Goal: Information Seeking & Learning: Learn about a topic

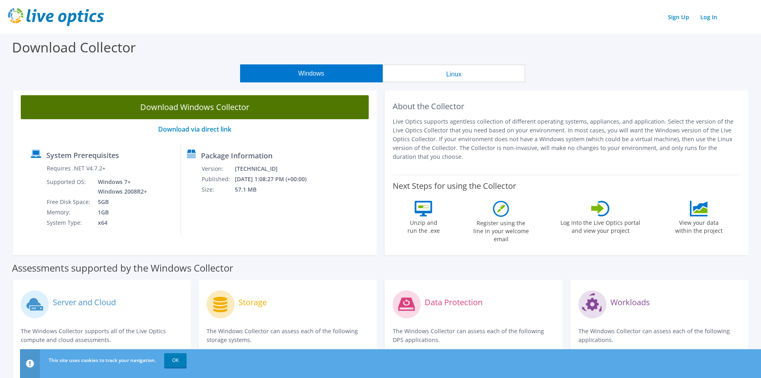
click at [288, 109] on link "Download Windows Collector" at bounding box center [195, 107] width 348 height 24
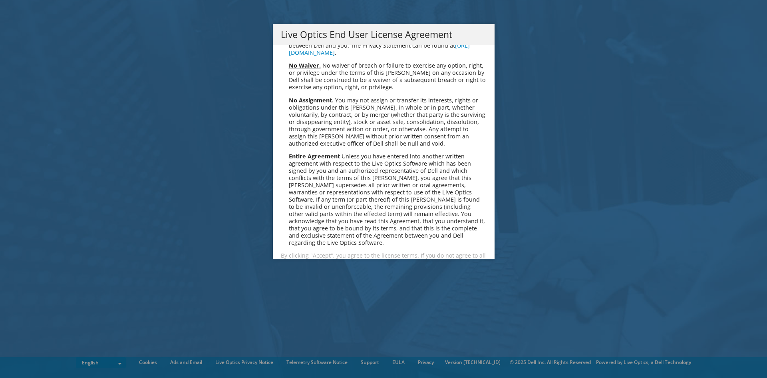
scroll to position [3022, 0]
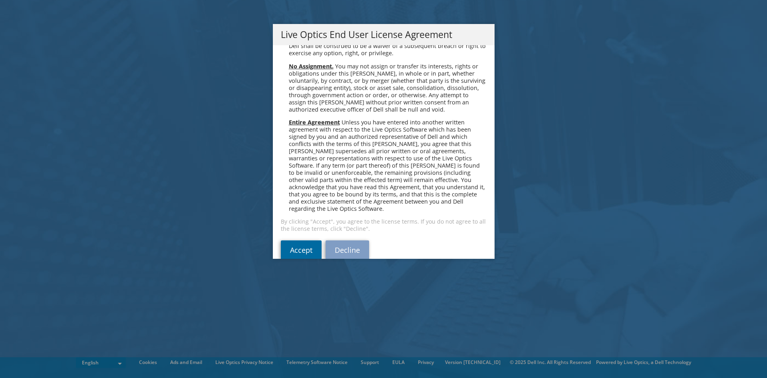
click at [296, 240] on link "Accept" at bounding box center [301, 249] width 41 height 19
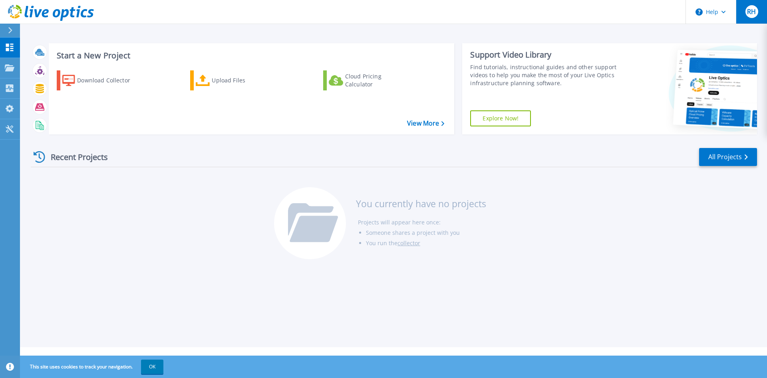
click at [741, 7] on button "RH" at bounding box center [751, 12] width 31 height 24
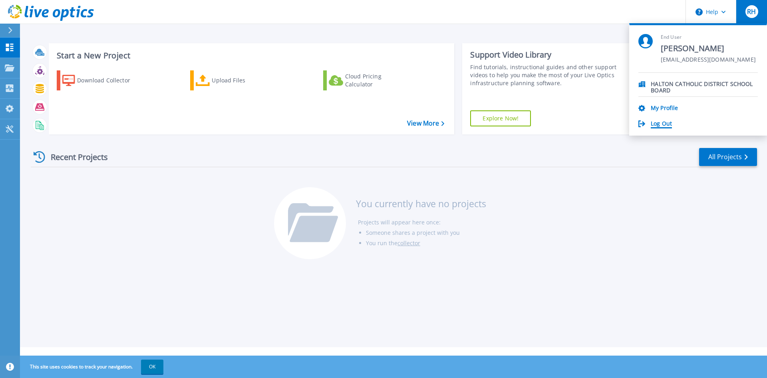
click at [667, 121] on link "Log Out" at bounding box center [661, 124] width 21 height 8
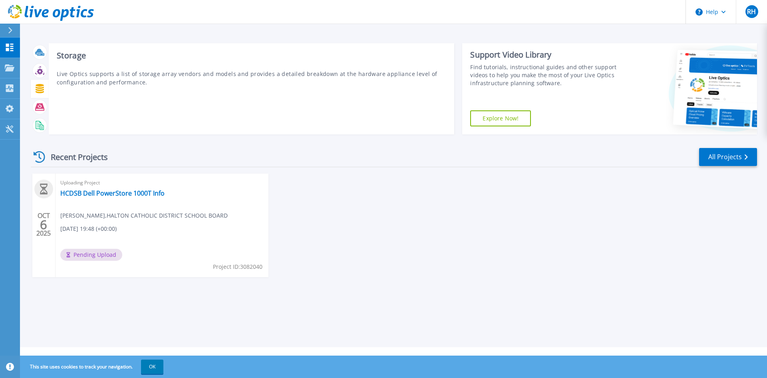
click at [45, 86] on div at bounding box center [40, 89] width 14 height 14
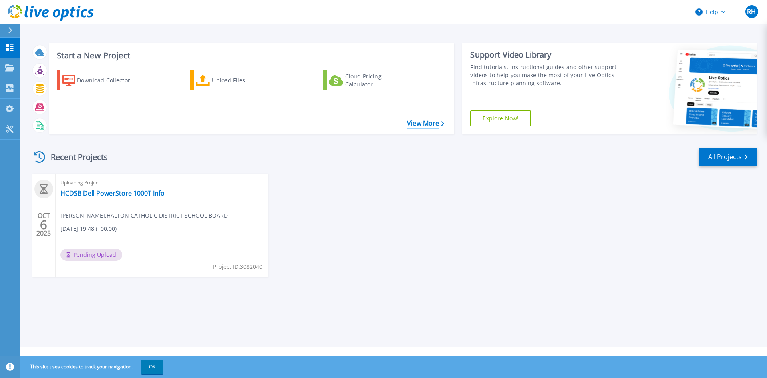
click at [420, 126] on link "View More" at bounding box center [425, 123] width 37 height 8
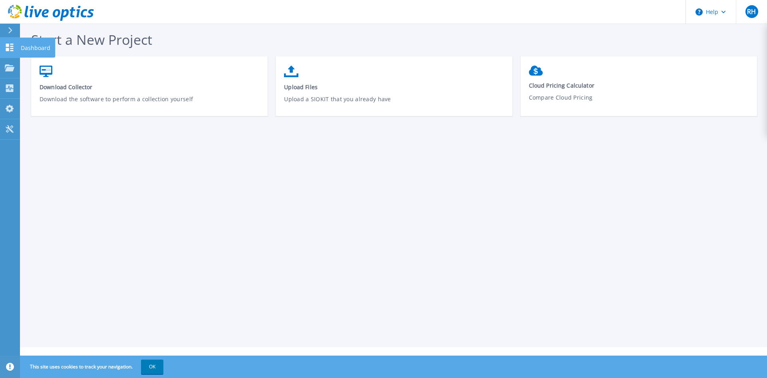
click at [8, 50] on icon at bounding box center [10, 48] width 8 height 8
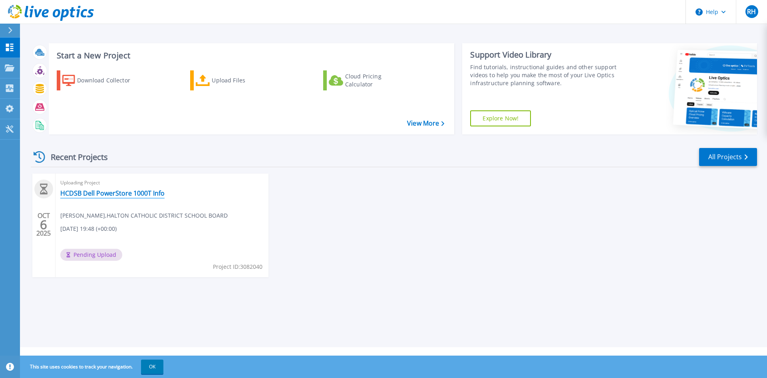
click at [141, 195] on link "HCDSB Dell PowerStore 1000T Info" at bounding box center [112, 193] width 104 height 8
click at [125, 193] on link "HCDSB Dell PowerStore 1000T Info" at bounding box center [112, 193] width 104 height 8
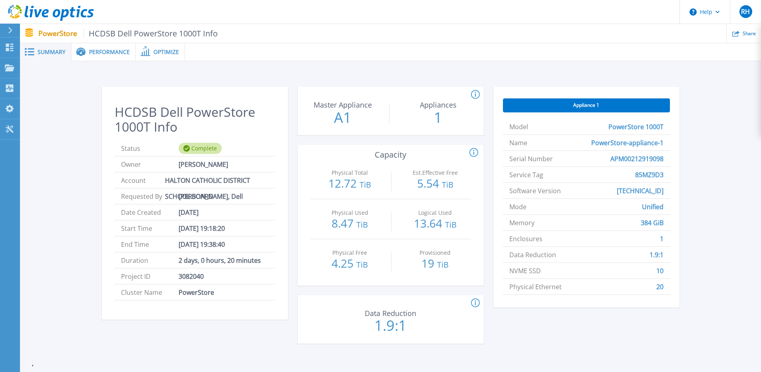
click at [107, 50] on span "Performance" at bounding box center [109, 52] width 41 height 6
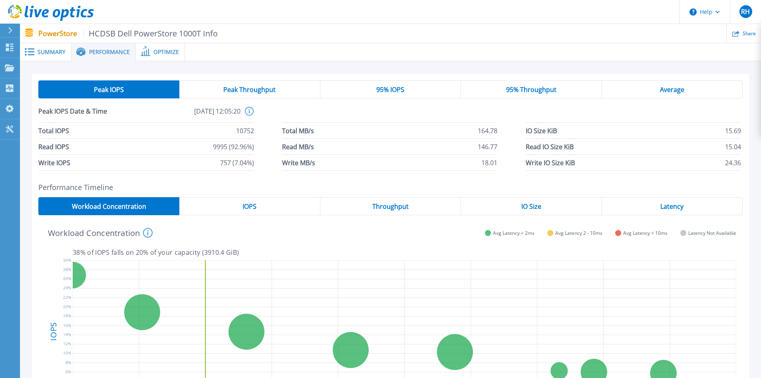
click at [236, 87] on span "Peak Throughput" at bounding box center [249, 89] width 52 height 6
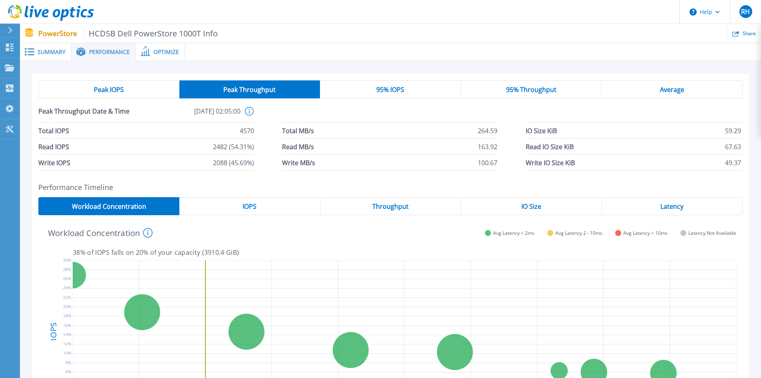
click at [376, 89] on span "95% IOPS" at bounding box center [390, 89] width 28 height 6
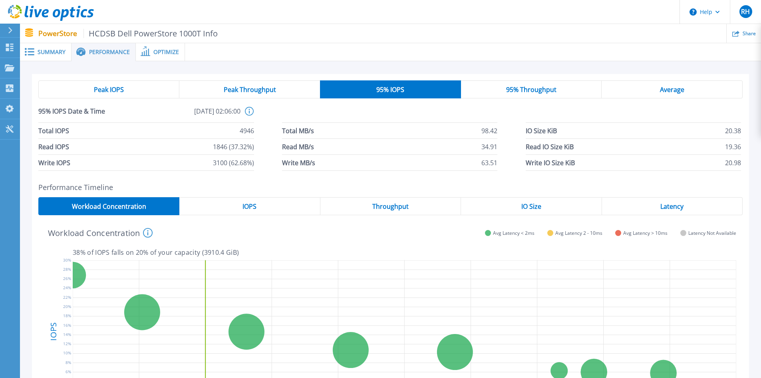
click at [555, 84] on div "95% Throughput" at bounding box center [531, 89] width 141 height 18
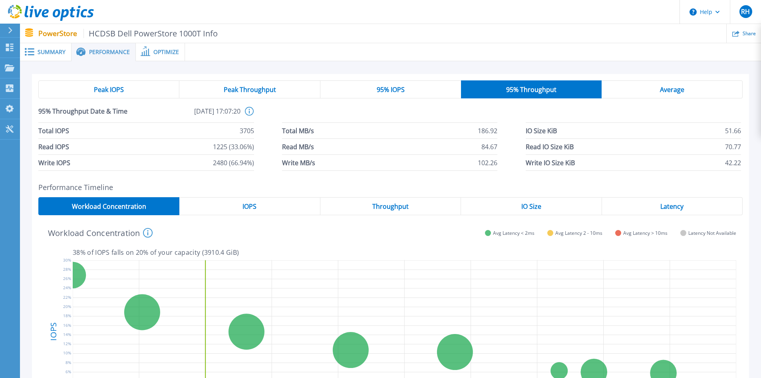
click at [651, 87] on div "Average" at bounding box center [672, 89] width 141 height 18
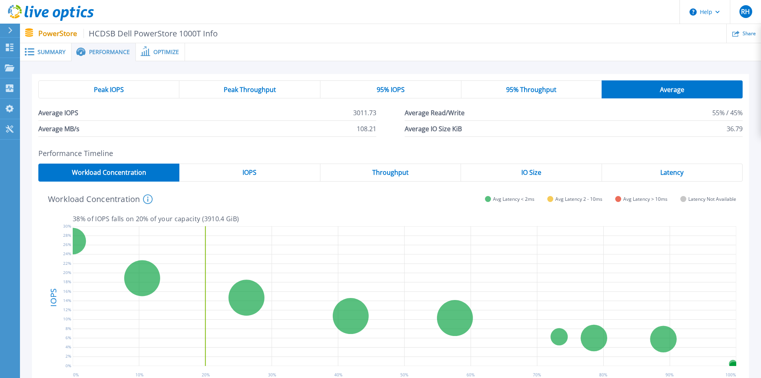
click at [122, 86] on span "Peak IOPS" at bounding box center [109, 89] width 30 height 6
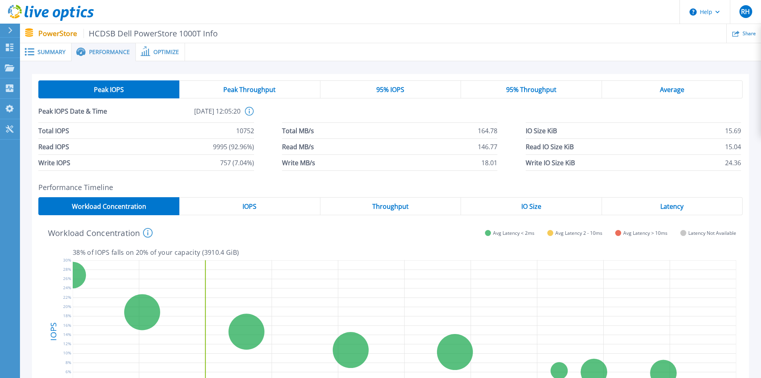
click at [237, 88] on span "Peak Throughput" at bounding box center [249, 89] width 52 height 6
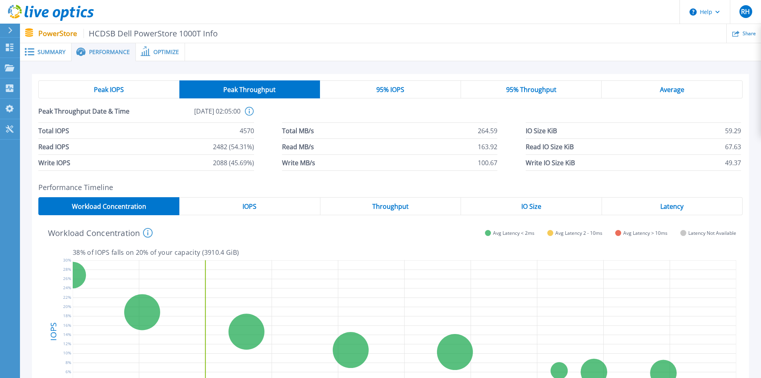
click at [407, 93] on div "95% IOPS" at bounding box center [390, 89] width 141 height 18
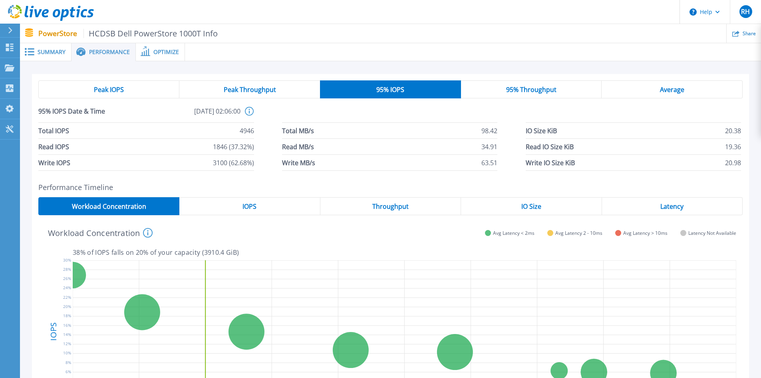
click at [530, 93] on span "95% Throughput" at bounding box center [531, 89] width 50 height 6
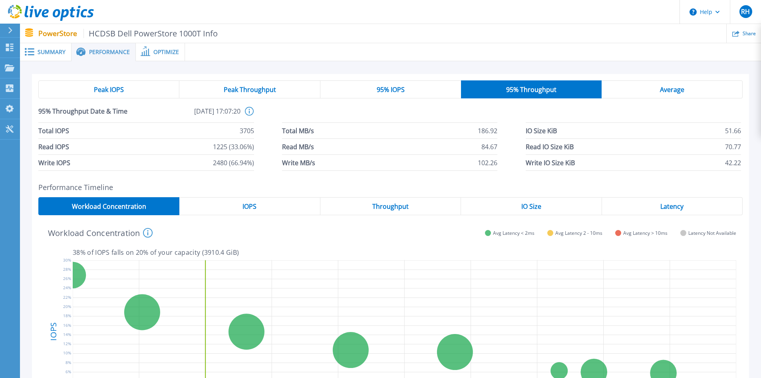
click at [653, 93] on div "Average" at bounding box center [672, 89] width 141 height 18
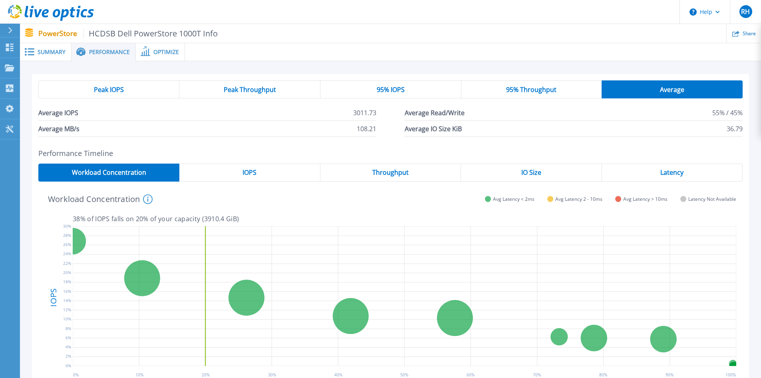
click at [276, 177] on div "IOPS" at bounding box center [249, 172] width 141 height 18
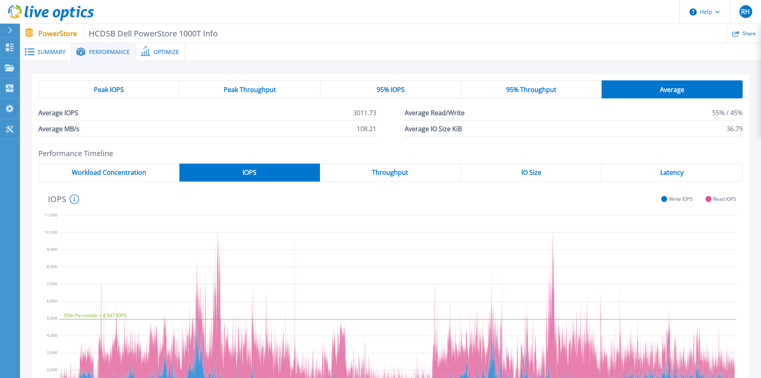
click at [374, 169] on span "Throughput" at bounding box center [390, 172] width 36 height 6
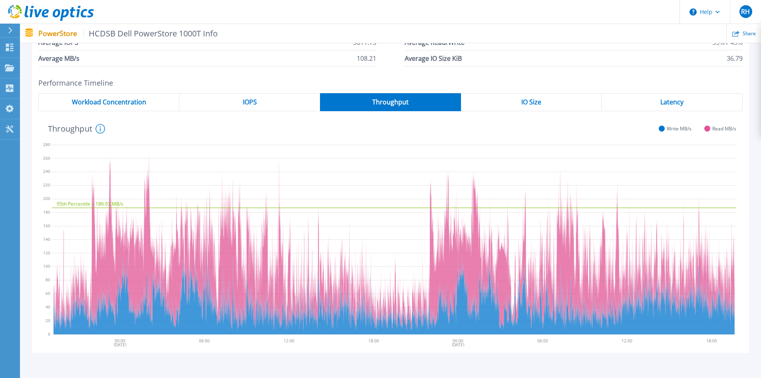
scroll to position [15, 0]
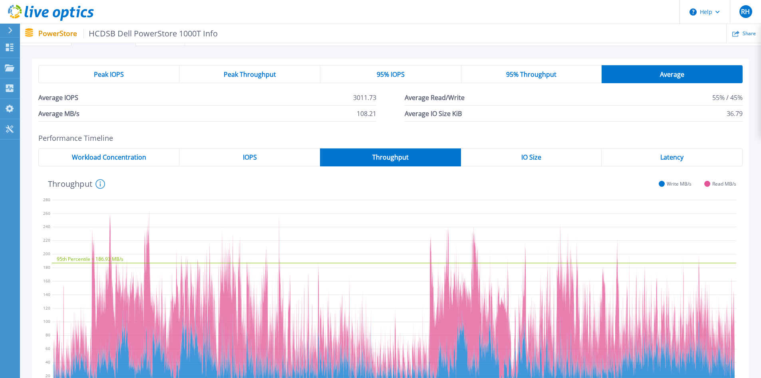
click at [549, 164] on div "IO Size" at bounding box center [531, 157] width 141 height 18
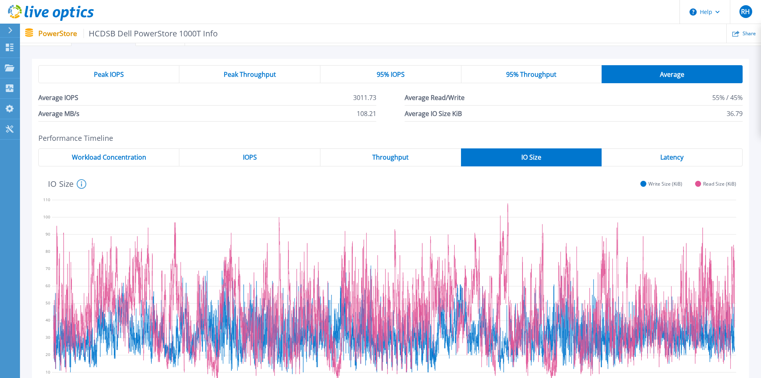
click at [648, 158] on div "Latency" at bounding box center [672, 157] width 141 height 18
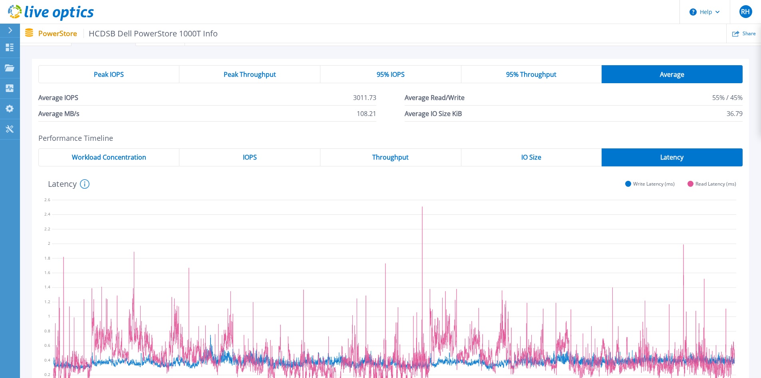
click at [135, 156] on span "Workload Concentration" at bounding box center [109, 157] width 74 height 6
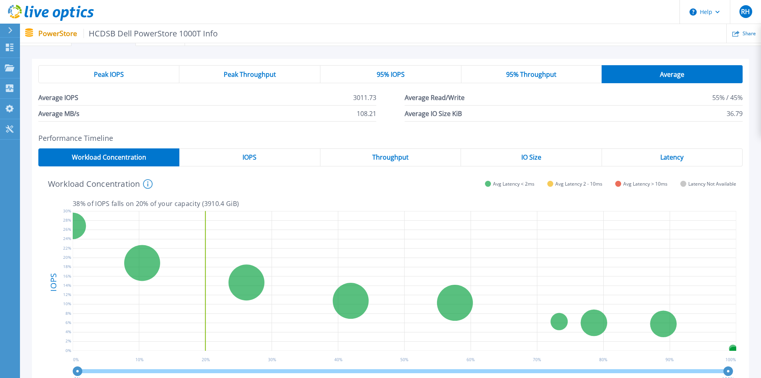
click at [103, 69] on div "Peak IOPS" at bounding box center [108, 74] width 141 height 18
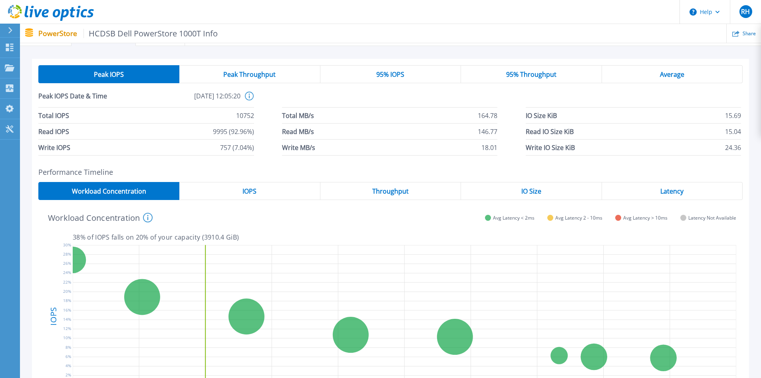
click at [435, 78] on div "95% IOPS" at bounding box center [390, 74] width 141 height 18
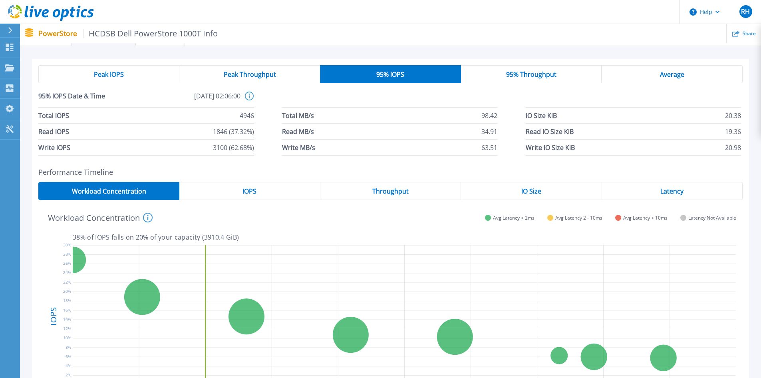
click at [503, 72] on div "95% Throughput" at bounding box center [531, 74] width 141 height 18
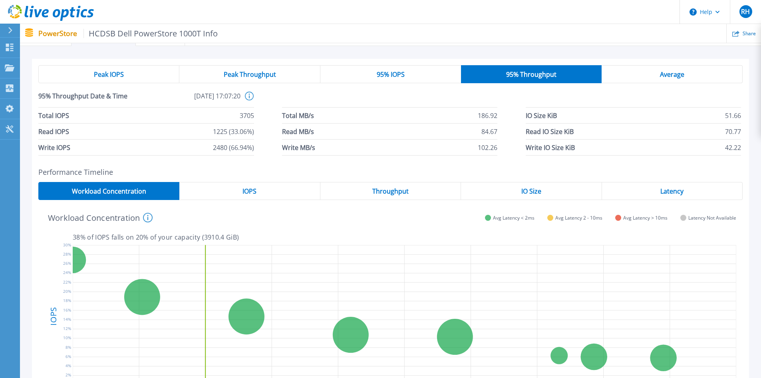
click at [640, 69] on div "Average" at bounding box center [672, 74] width 141 height 18
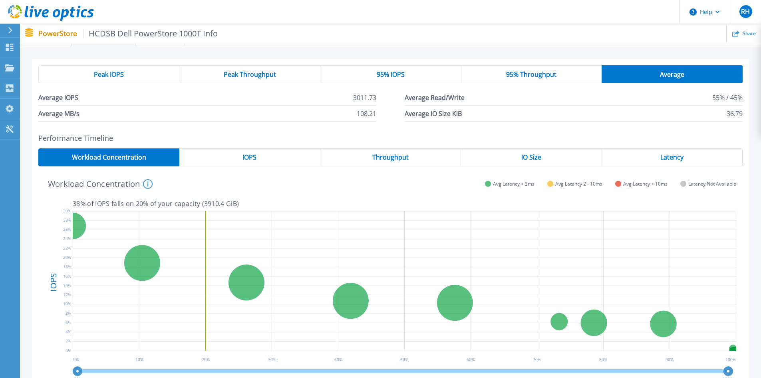
click at [535, 76] on span "95% Throughput" at bounding box center [531, 74] width 50 height 6
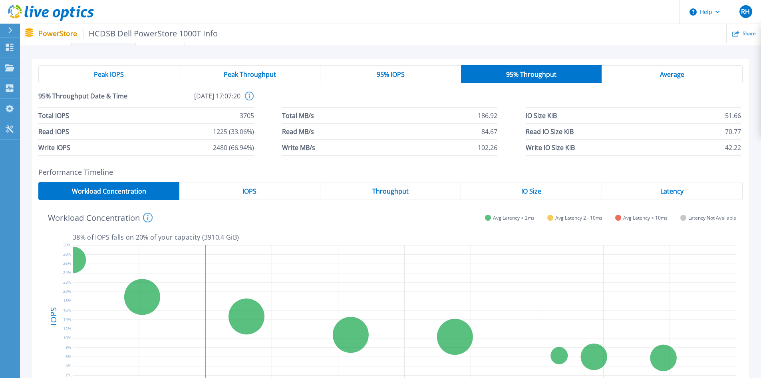
click at [115, 68] on div "Peak IOPS" at bounding box center [108, 74] width 141 height 18
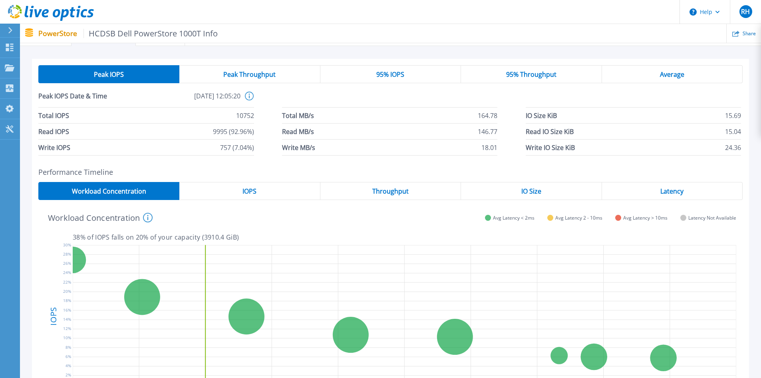
click at [62, 34] on p "PowerStore HCDSB Dell PowerStore 1000T Info" at bounding box center [128, 33] width 180 height 9
click at [12, 44] on icon at bounding box center [10, 48] width 8 height 8
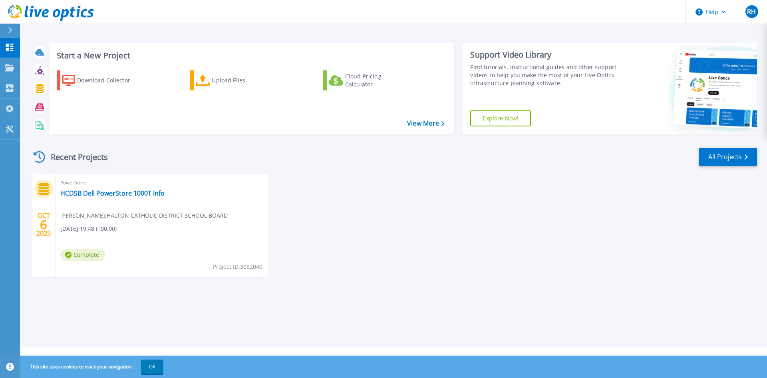
click at [87, 187] on span "PowerStore" at bounding box center [161, 182] width 203 height 9
click at [88, 191] on link "HCDSB Dell PowerStore 1000T Info" at bounding box center [112, 193] width 104 height 8
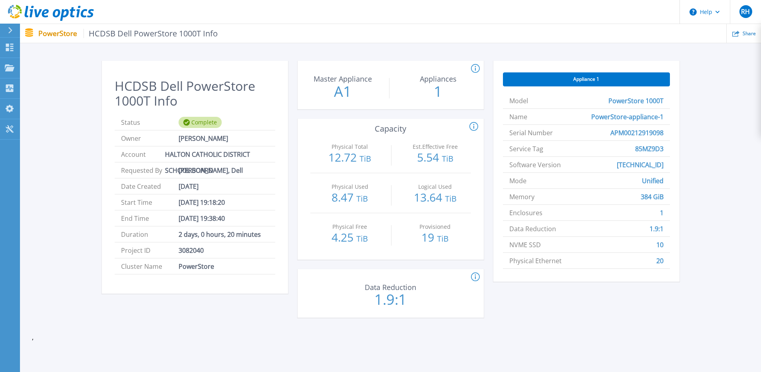
scroll to position [40, 0]
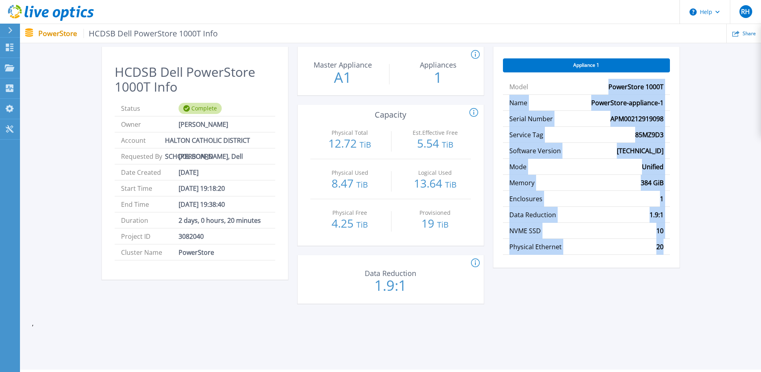
drag, startPoint x: 611, startPoint y: 82, endPoint x: 676, endPoint y: 252, distance: 182.0
click at [676, 252] on div "Appliance 1 Model PowerStore 1000T Name PowerStore-appliance-1 Serial Number AP…" at bounding box center [586, 157] width 186 height 221
click at [619, 231] on li "NVME SSD 10" at bounding box center [586, 231] width 167 height 16
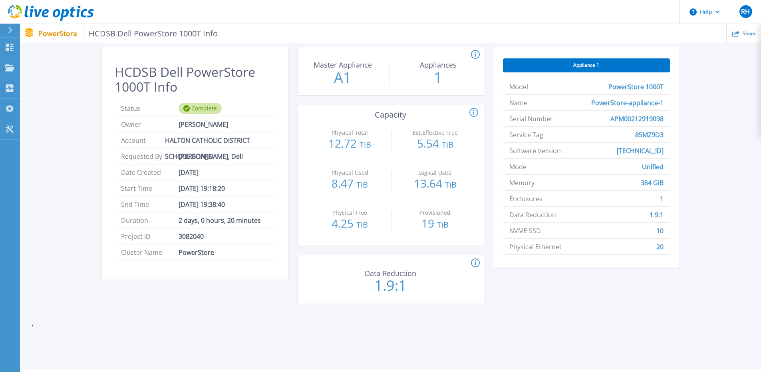
scroll to position [0, 0]
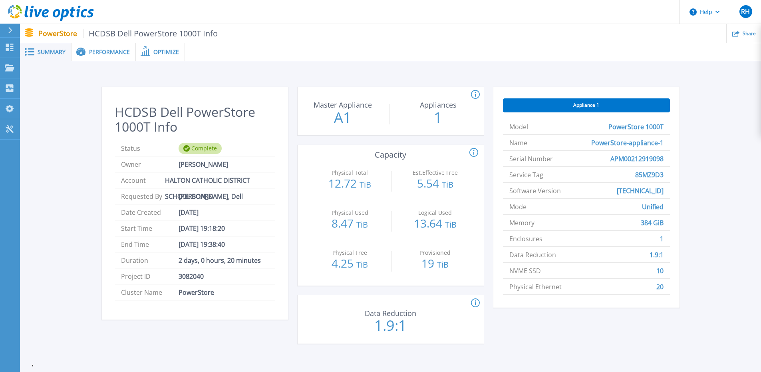
click at [139, 52] on span at bounding box center [145, 52] width 18 height 8
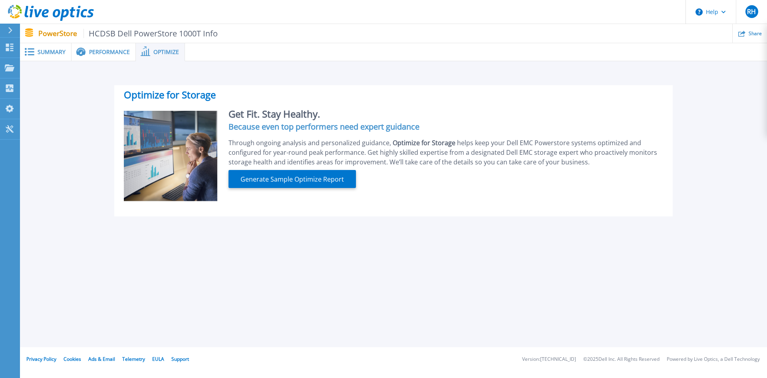
click at [110, 49] on span "Performance" at bounding box center [109, 52] width 41 height 6
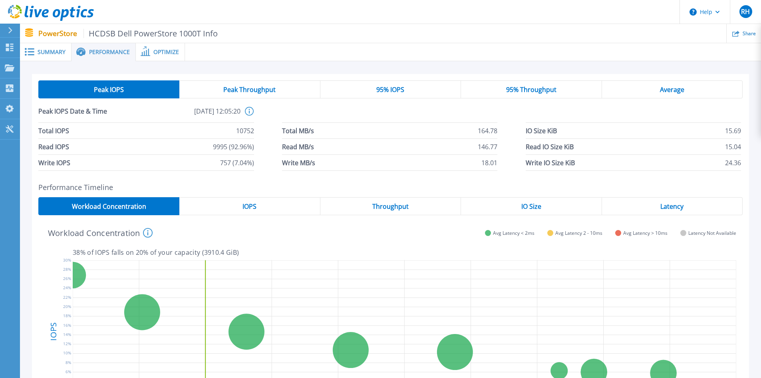
click at [233, 92] on span "Peak Throughput" at bounding box center [249, 89] width 52 height 6
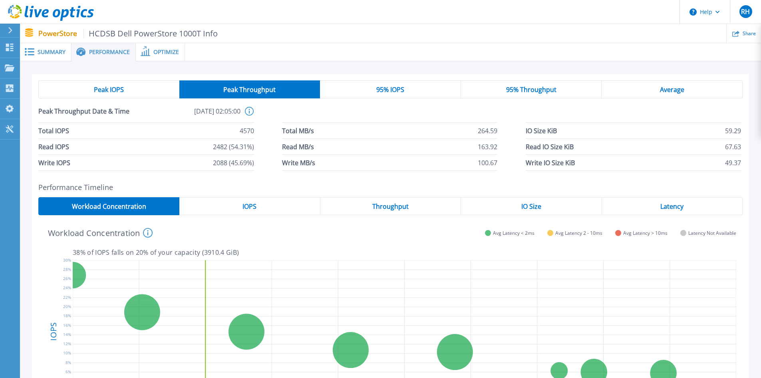
click at [369, 88] on div "95% IOPS" at bounding box center [390, 89] width 141 height 18
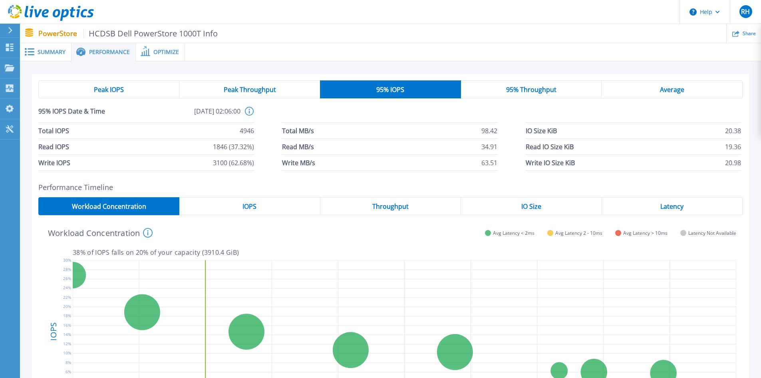
click at [474, 84] on div "95% Throughput" at bounding box center [531, 89] width 141 height 18
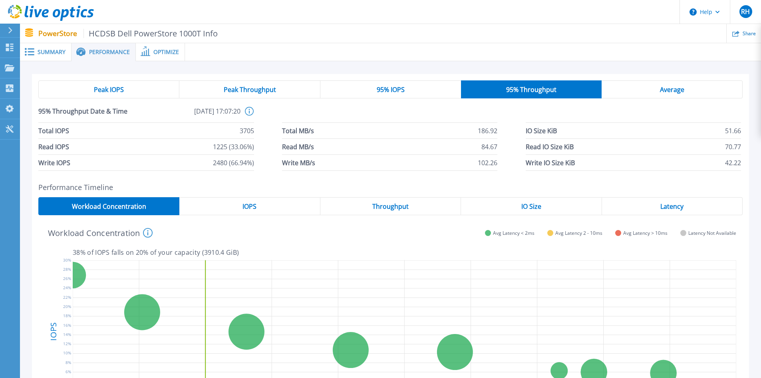
click at [623, 84] on div "Average" at bounding box center [672, 89] width 141 height 18
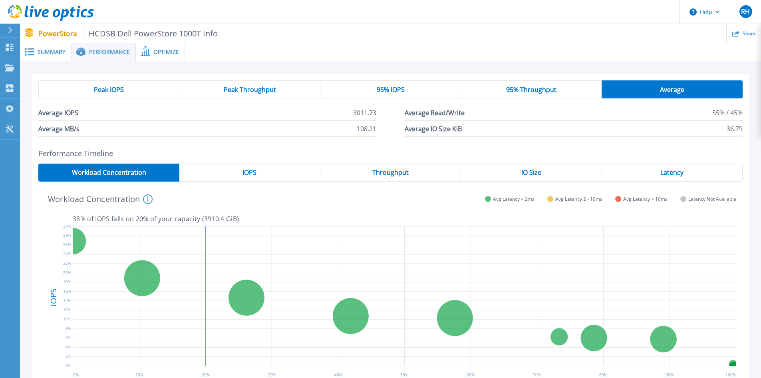
drag, startPoint x: 151, startPoint y: 90, endPoint x: 82, endPoint y: 71, distance: 70.9
click at [149, 90] on div "Peak IOPS" at bounding box center [108, 89] width 141 height 18
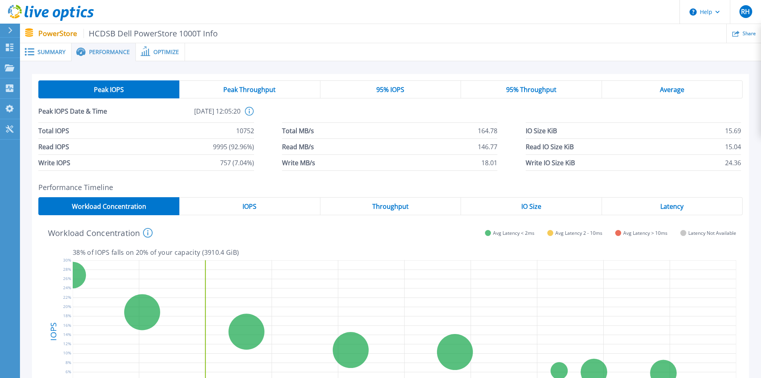
click at [46, 52] on span "Summary" at bounding box center [52, 52] width 28 height 6
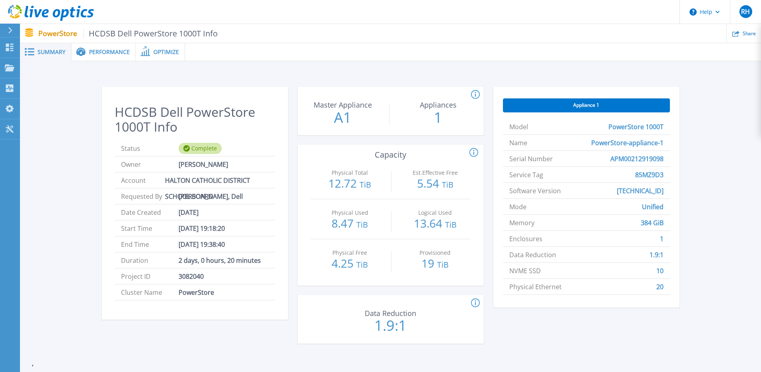
click at [12, 28] on icon at bounding box center [10, 30] width 4 height 6
click at [225, 66] on div "HCDSB Dell PowerStore 1000T Info Status Complete Owner Robert Havens Account HA…" at bounding box center [390, 219] width 741 height 317
